Goal: Task Accomplishment & Management: Use online tool/utility

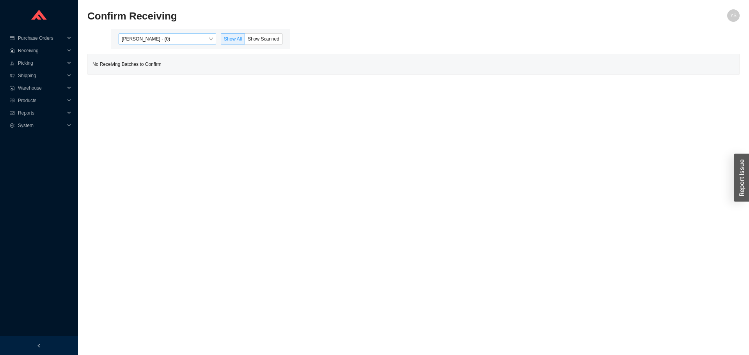
drag, startPoint x: 0, startPoint y: 0, endPoint x: 135, endPoint y: 44, distance: 141.5
click at [135, 43] on span "[PERSON_NAME] - (0)" at bounding box center [167, 39] width 91 height 10
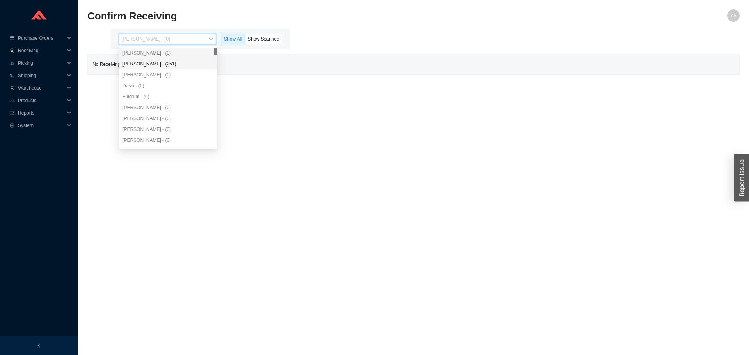
click at [139, 60] on div "[PERSON_NAME] - (251)" at bounding box center [168, 63] width 91 height 7
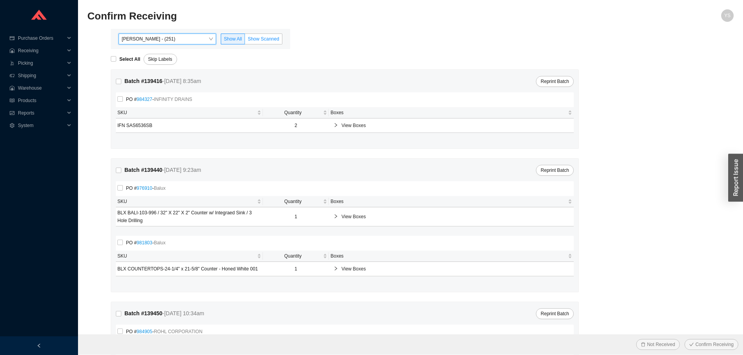
click at [267, 36] on label "Show Scanned" at bounding box center [263, 39] width 37 height 11
click at [245, 41] on input "Show Scanned" at bounding box center [245, 41] width 0 height 0
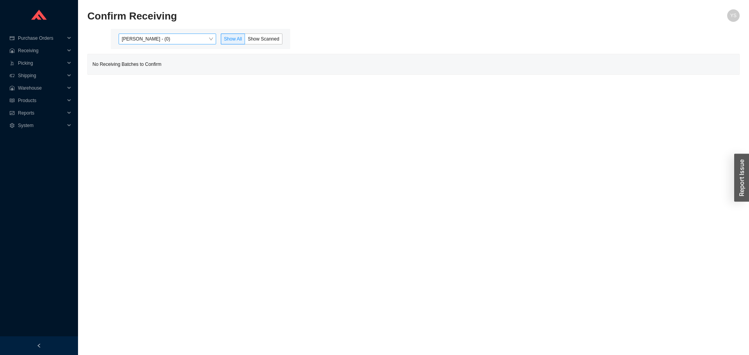
click at [144, 32] on div "[PERSON_NAME] - (0) Show All Show Scanned" at bounding box center [200, 39] width 179 height 20
drag, startPoint x: 143, startPoint y: 37, endPoint x: 149, endPoint y: 62, distance: 24.8
click at [143, 38] on span "[PERSON_NAME] - (0)" at bounding box center [167, 39] width 91 height 10
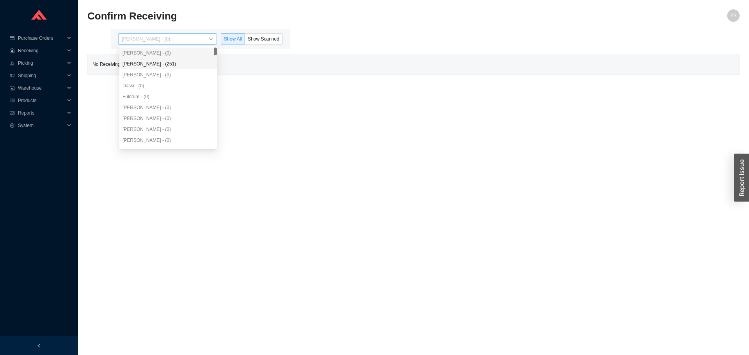
click at [155, 70] on div "Aron - (0)" at bounding box center [168, 74] width 98 height 11
click at [22, 111] on span "Reports" at bounding box center [41, 113] width 47 height 12
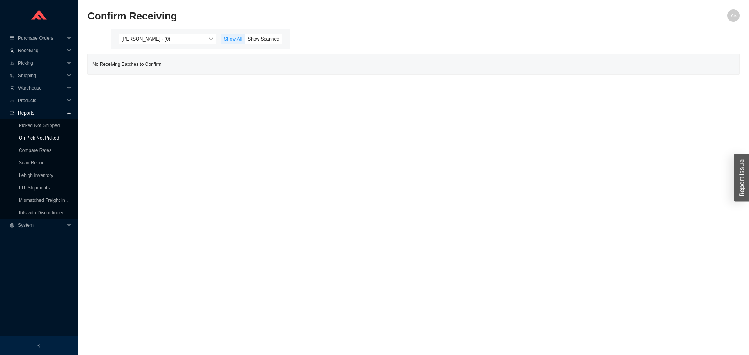
click at [23, 135] on link "On Pick Not Picked" at bounding box center [39, 137] width 40 height 5
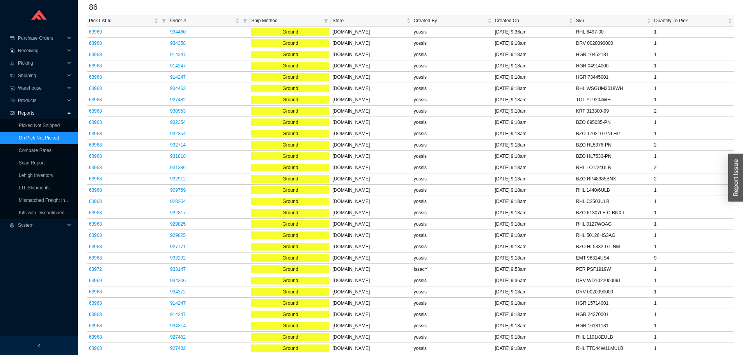
scroll to position [39, 0]
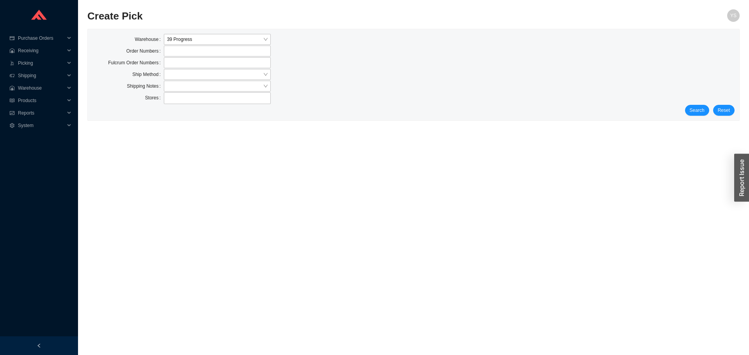
drag, startPoint x: 683, startPoint y: 119, endPoint x: 687, endPoint y: 114, distance: 5.8
click at [683, 118] on div "Warehouse 39 Progress Order Numbers Fulcrum Order Numbers Ship Method Shipping …" at bounding box center [414, 74] width 652 height 91
click at [689, 112] on button "Search" at bounding box center [697, 110] width 24 height 11
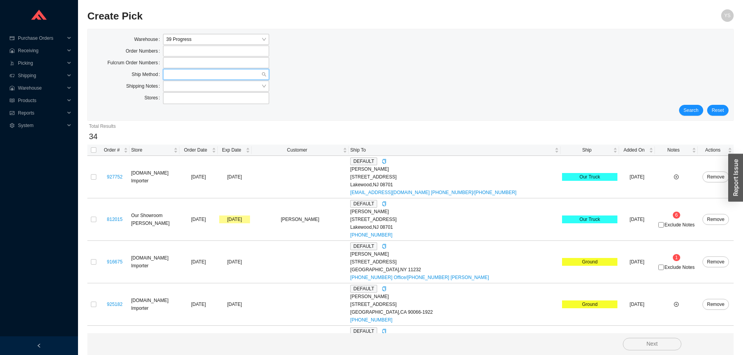
click at [181, 78] on input "search" at bounding box center [213, 74] width 95 height 10
click at [181, 117] on div "Our Truck" at bounding box center [216, 121] width 106 height 11
click at [702, 114] on div "Search Reset" at bounding box center [410, 110] width 636 height 11
click at [699, 113] on span "Search" at bounding box center [691, 111] width 15 height 8
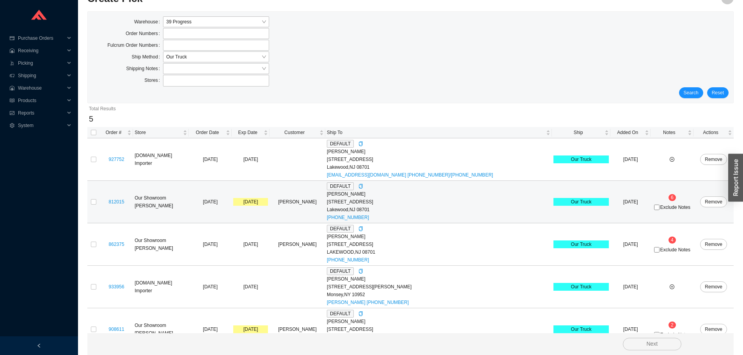
scroll to position [35, 0]
